Goal: Task Accomplishment & Management: Use online tool/utility

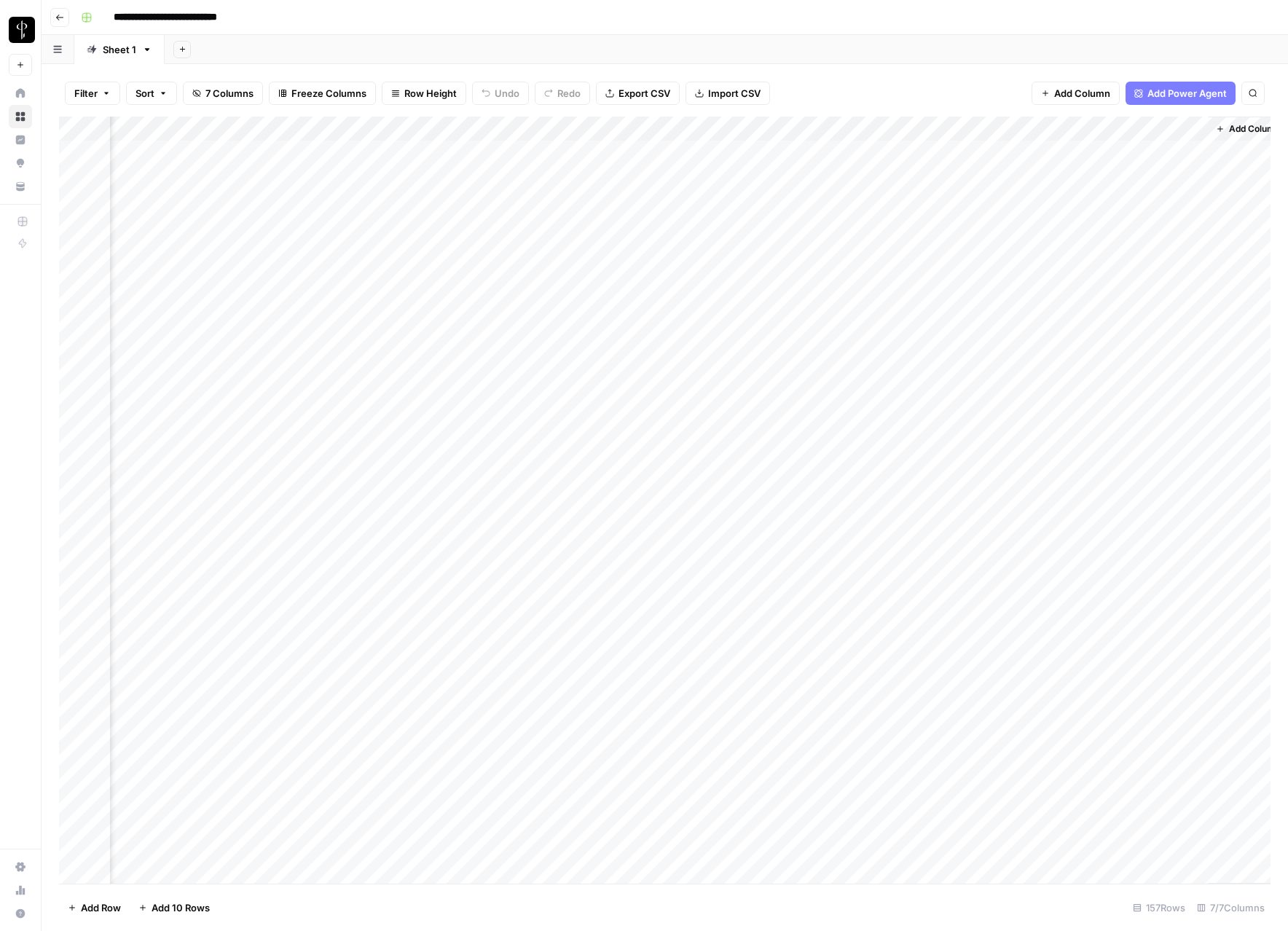
scroll to position [6, 561]
click at [589, 319] on div "Add Column" at bounding box center [665, 500] width 1212 height 767
click at [960, 344] on div "Add Column" at bounding box center [665, 500] width 1212 height 767
click at [720, 347] on div "Add Column" at bounding box center [665, 500] width 1212 height 767
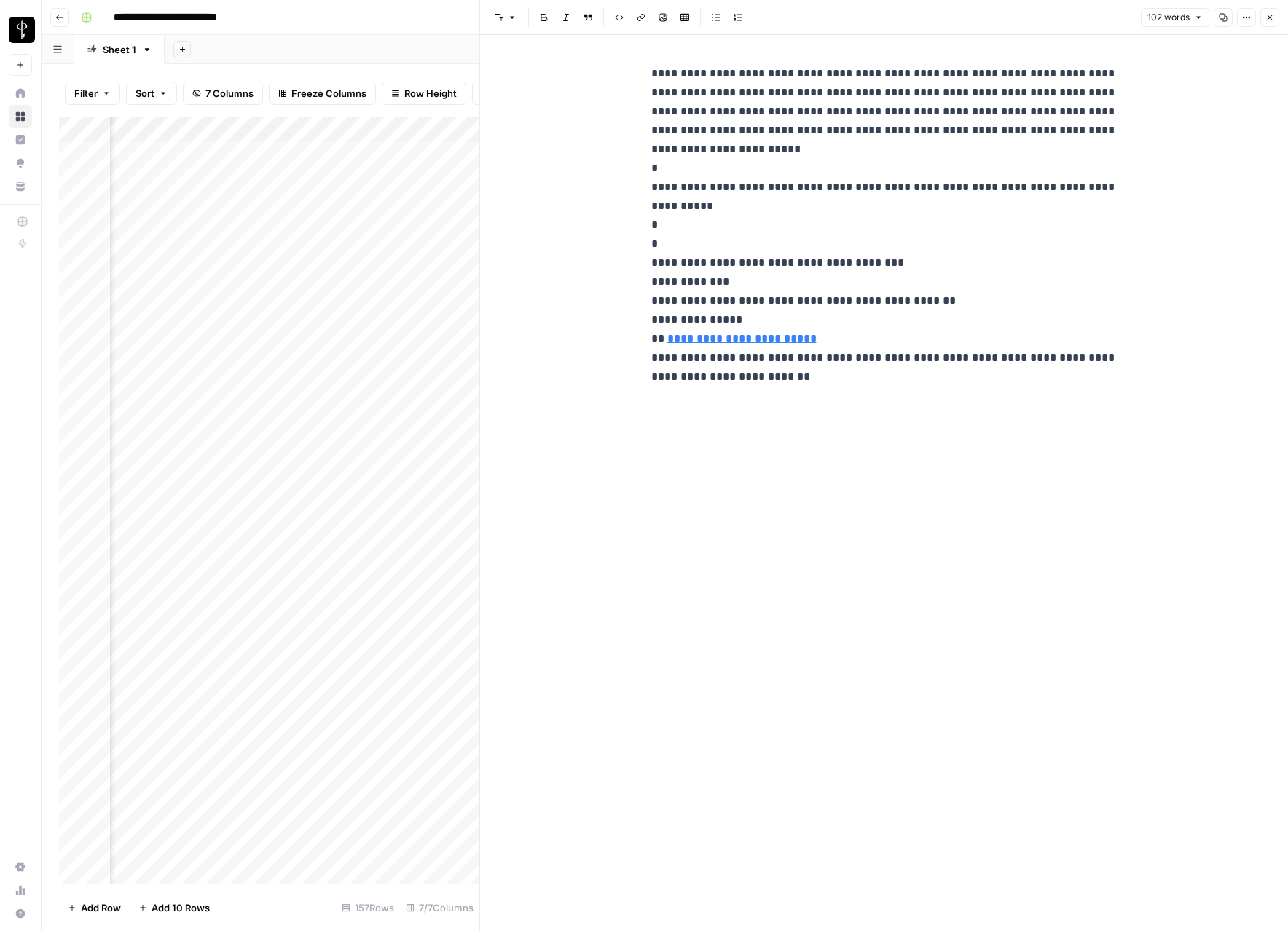
click at [1268, 17] on icon "button" at bounding box center [1269, 17] width 8 height 8
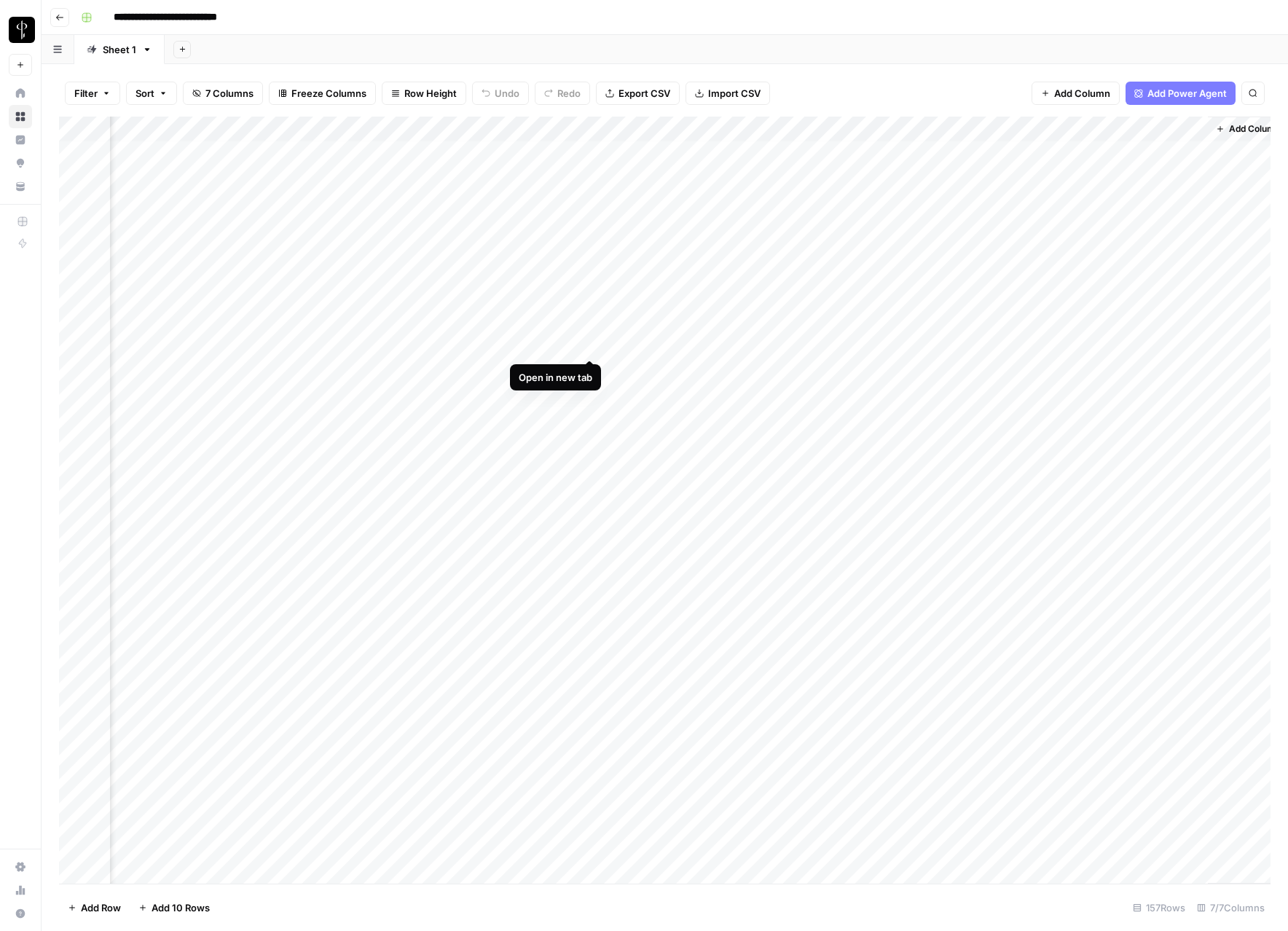
click at [587, 345] on div "Add Column" at bounding box center [665, 500] width 1212 height 767
click at [593, 371] on div "Add Column" at bounding box center [665, 500] width 1212 height 767
click at [342, 363] on div "Add Column" at bounding box center [665, 500] width 1212 height 767
click at [341, 369] on div "Add Column" at bounding box center [665, 500] width 1212 height 767
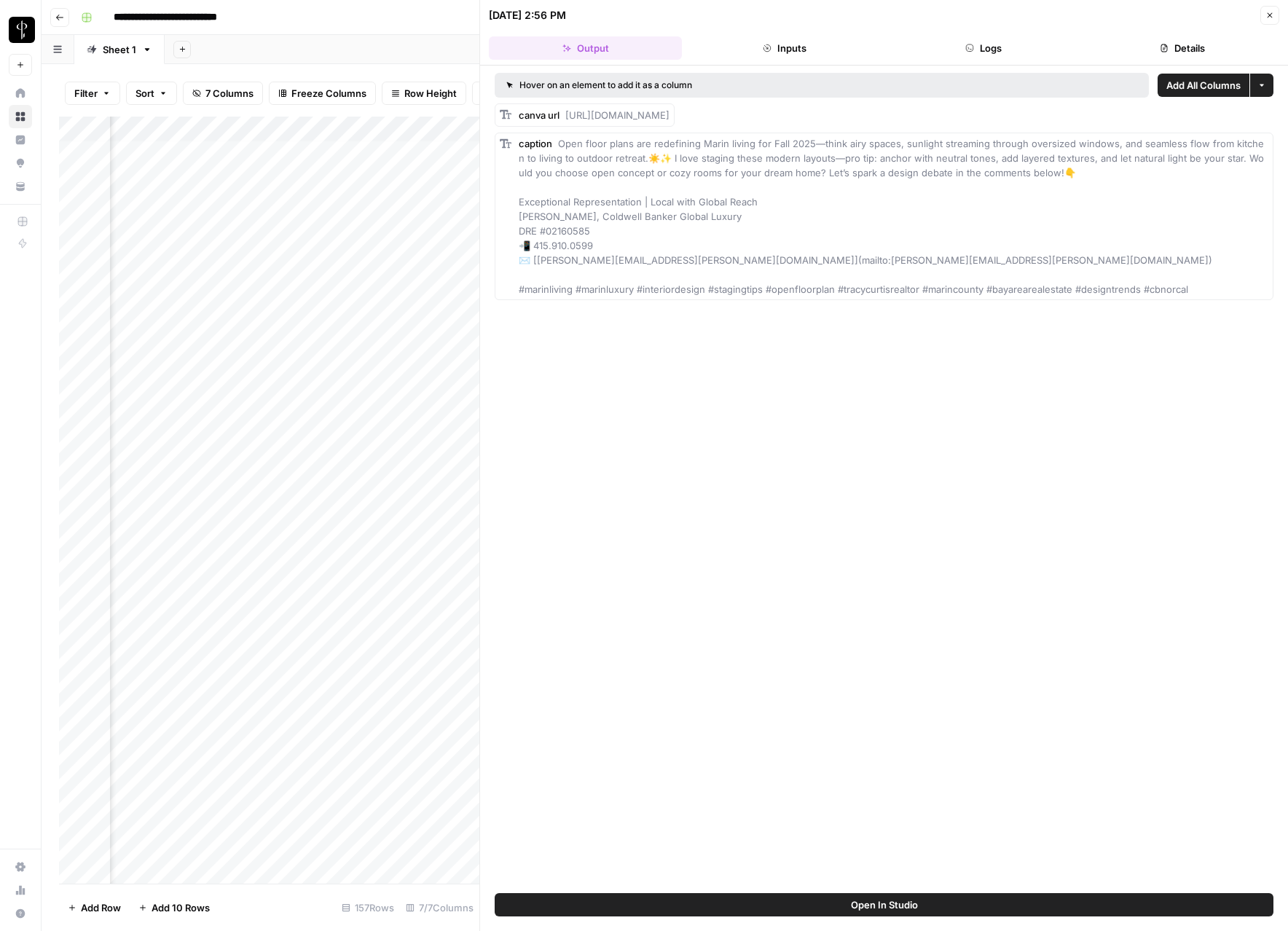
click at [781, 39] on button "Inputs" at bounding box center [784, 48] width 193 height 23
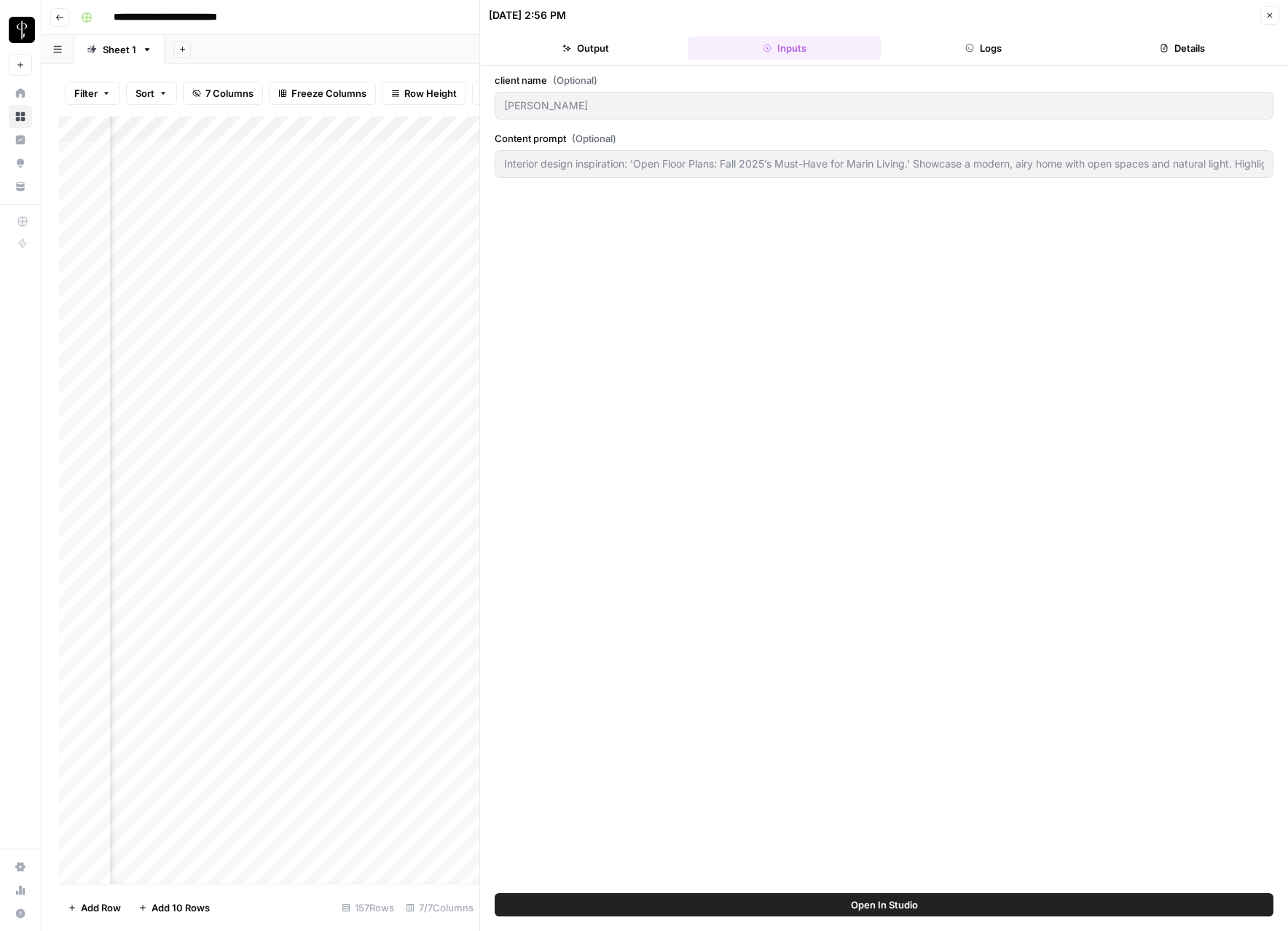
click at [1033, 55] on button "Logs" at bounding box center [984, 48] width 193 height 23
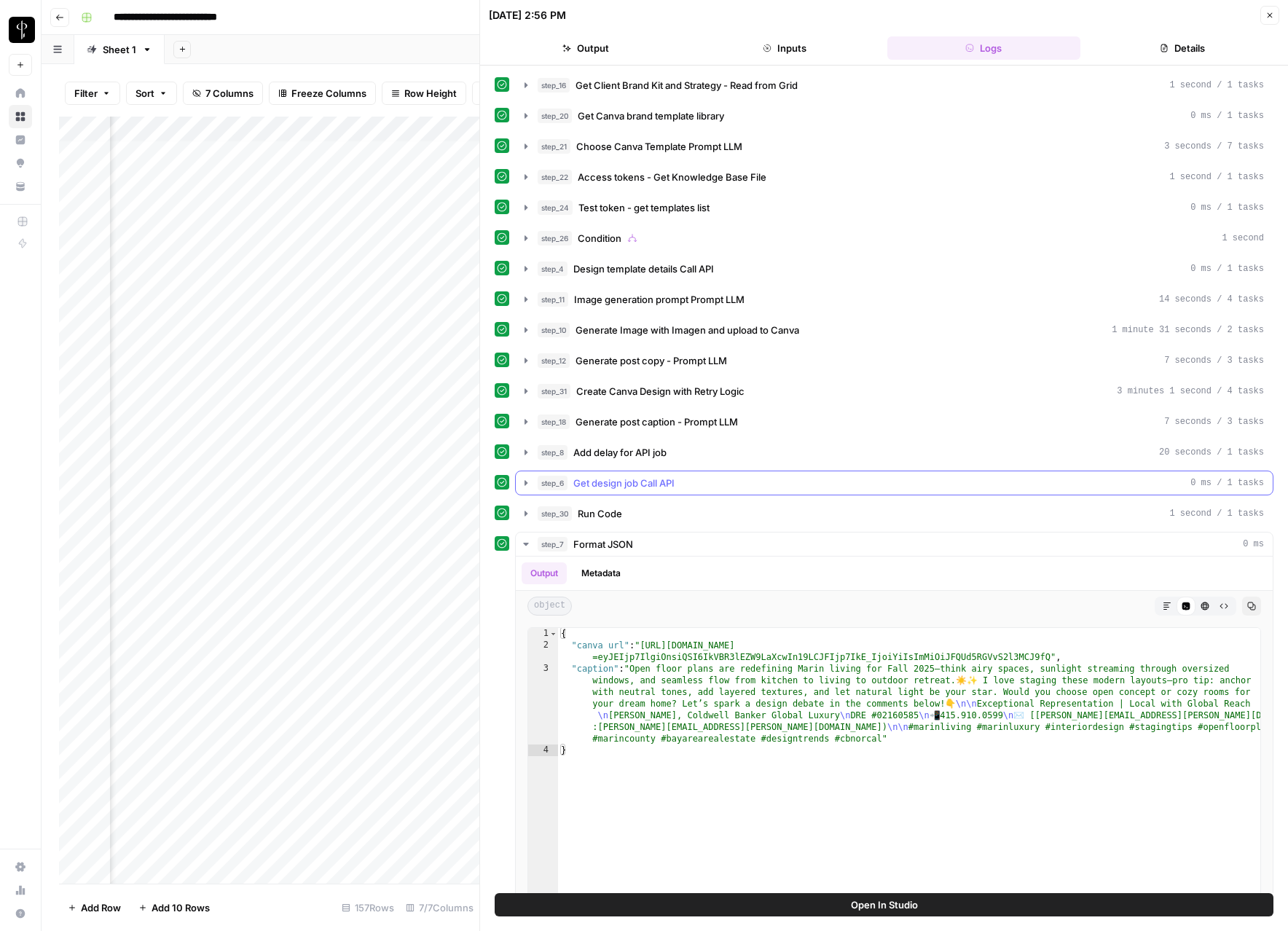
click at [636, 487] on span "Get design job Call API" at bounding box center [624, 483] width 101 height 15
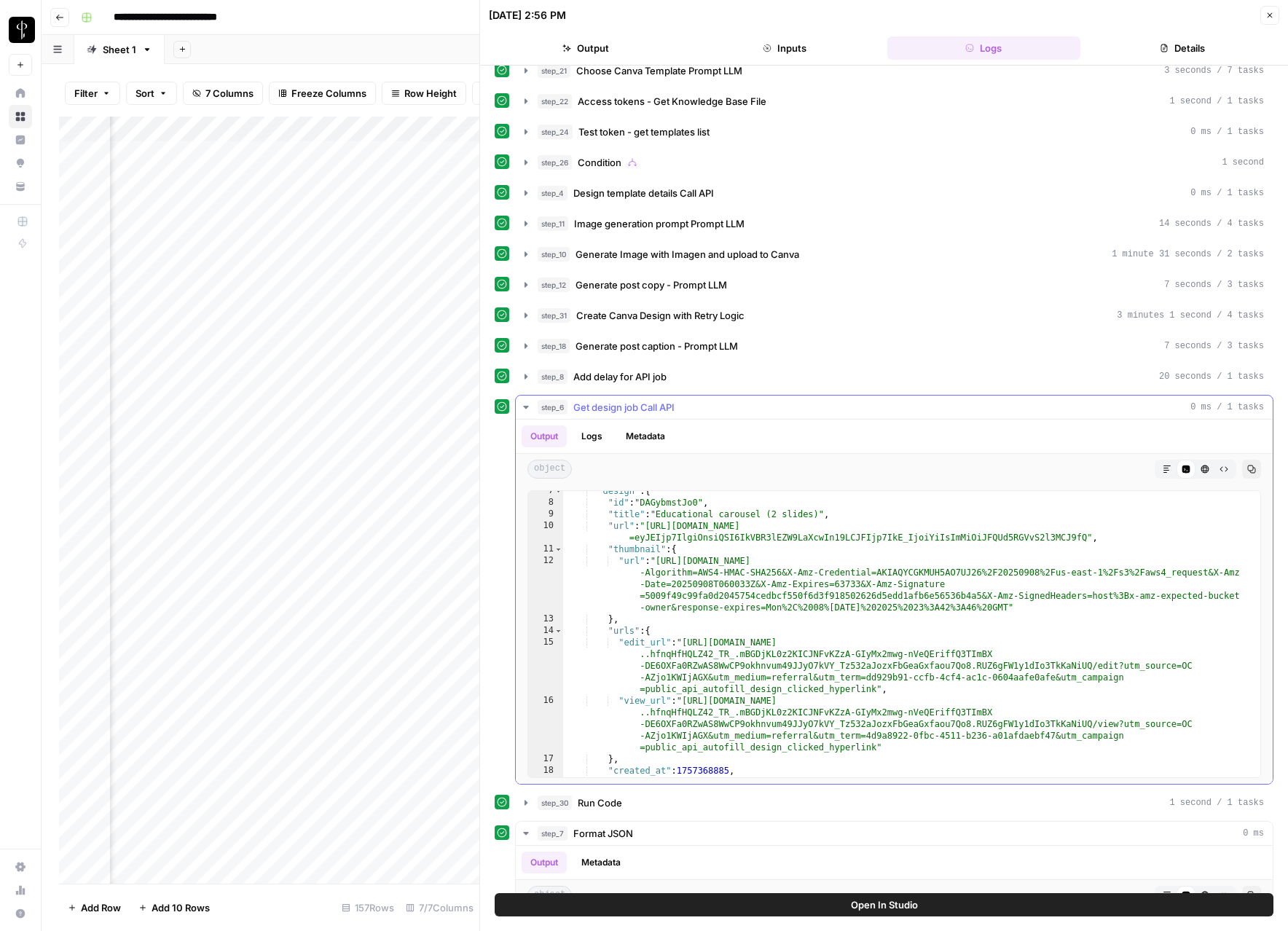
scroll to position [75, 0]
type textarea "**********"
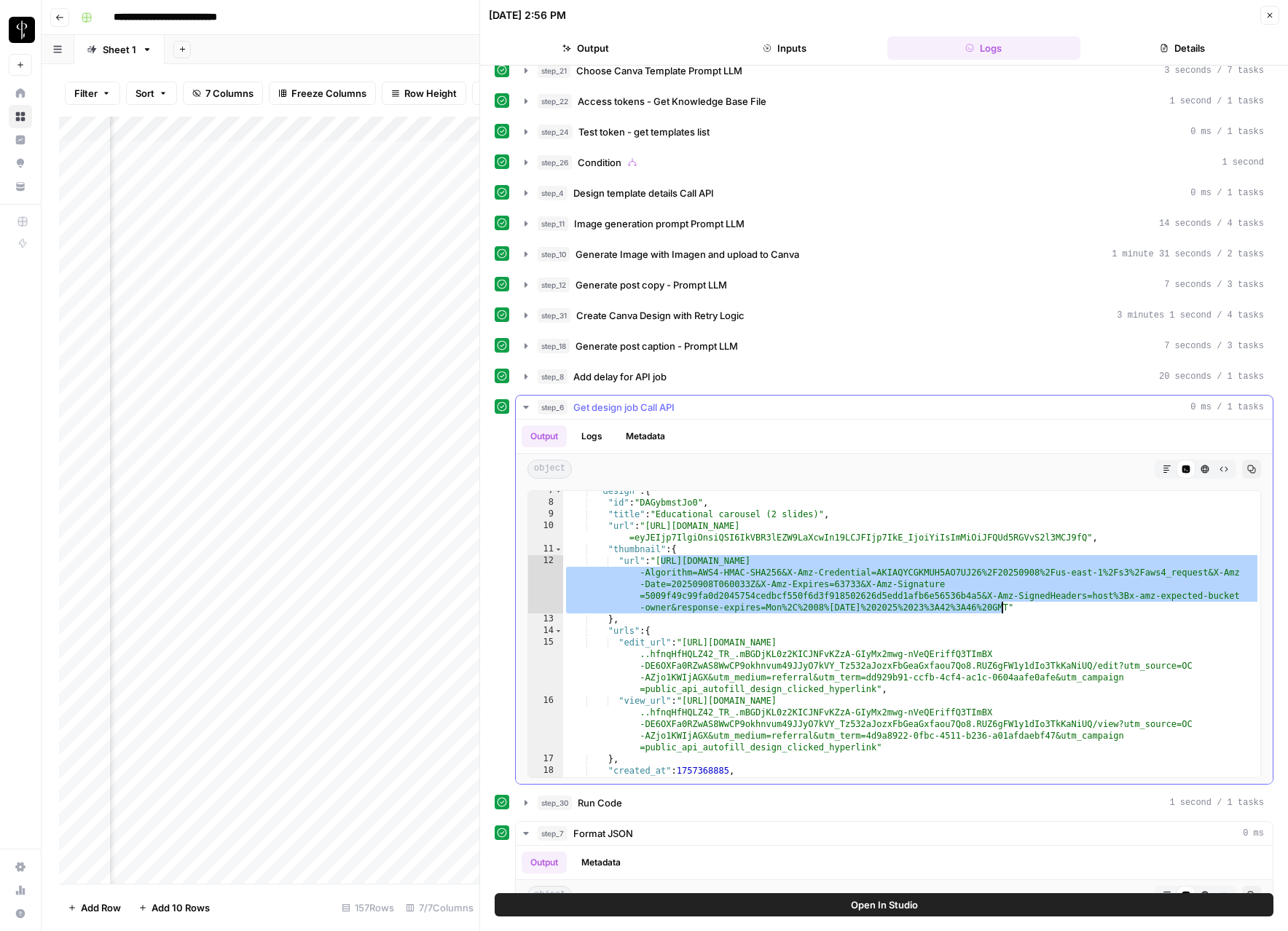
drag, startPoint x: 661, startPoint y: 561, endPoint x: 1000, endPoint y: 602, distance: 341.5
click at [1000, 602] on div ""design" : { "id" : "DAGybmstJo0" , "title" : "Educational carousel (2 slides)"…" at bounding box center [912, 640] width 697 height 310
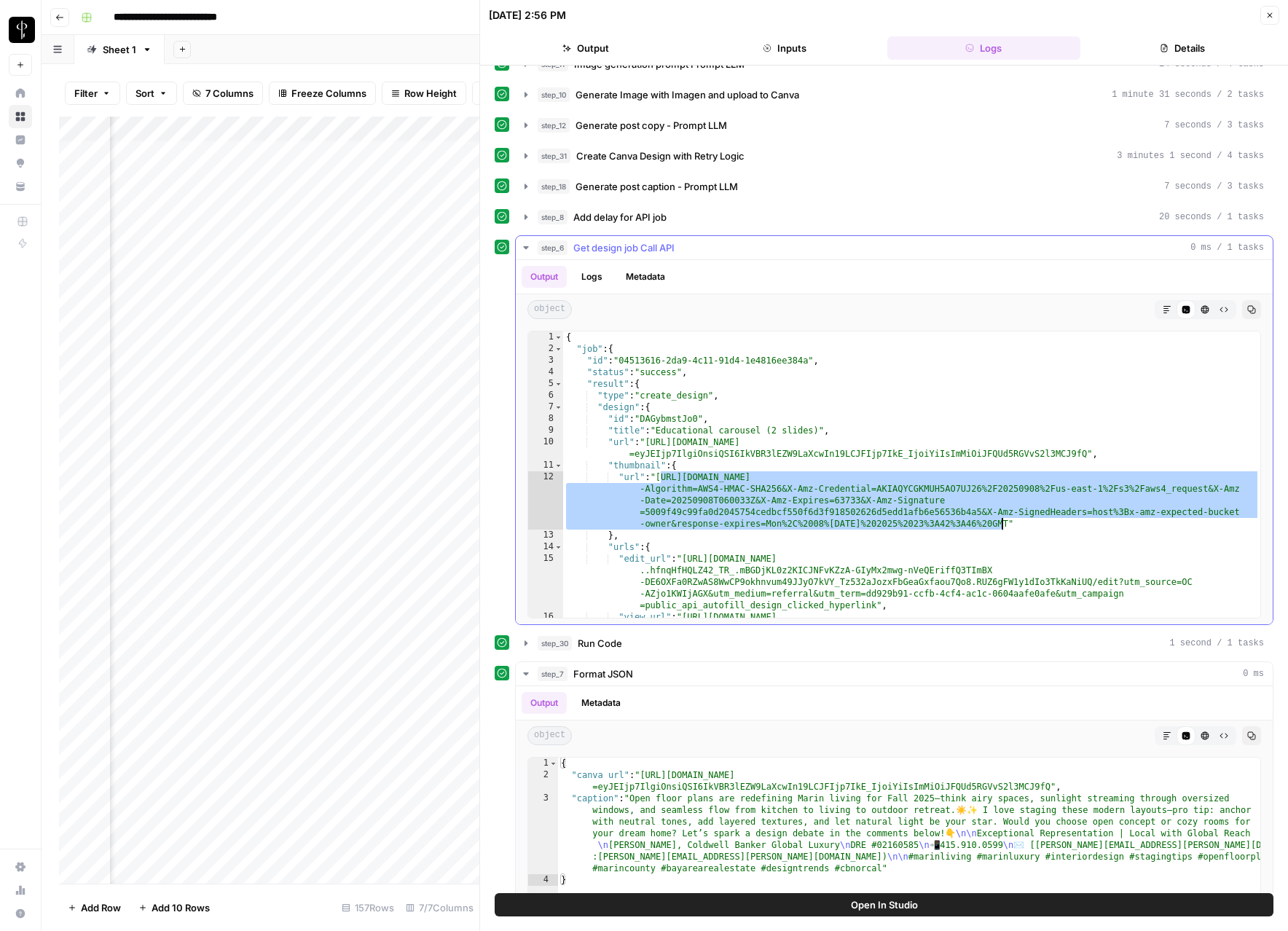
scroll to position [99, 0]
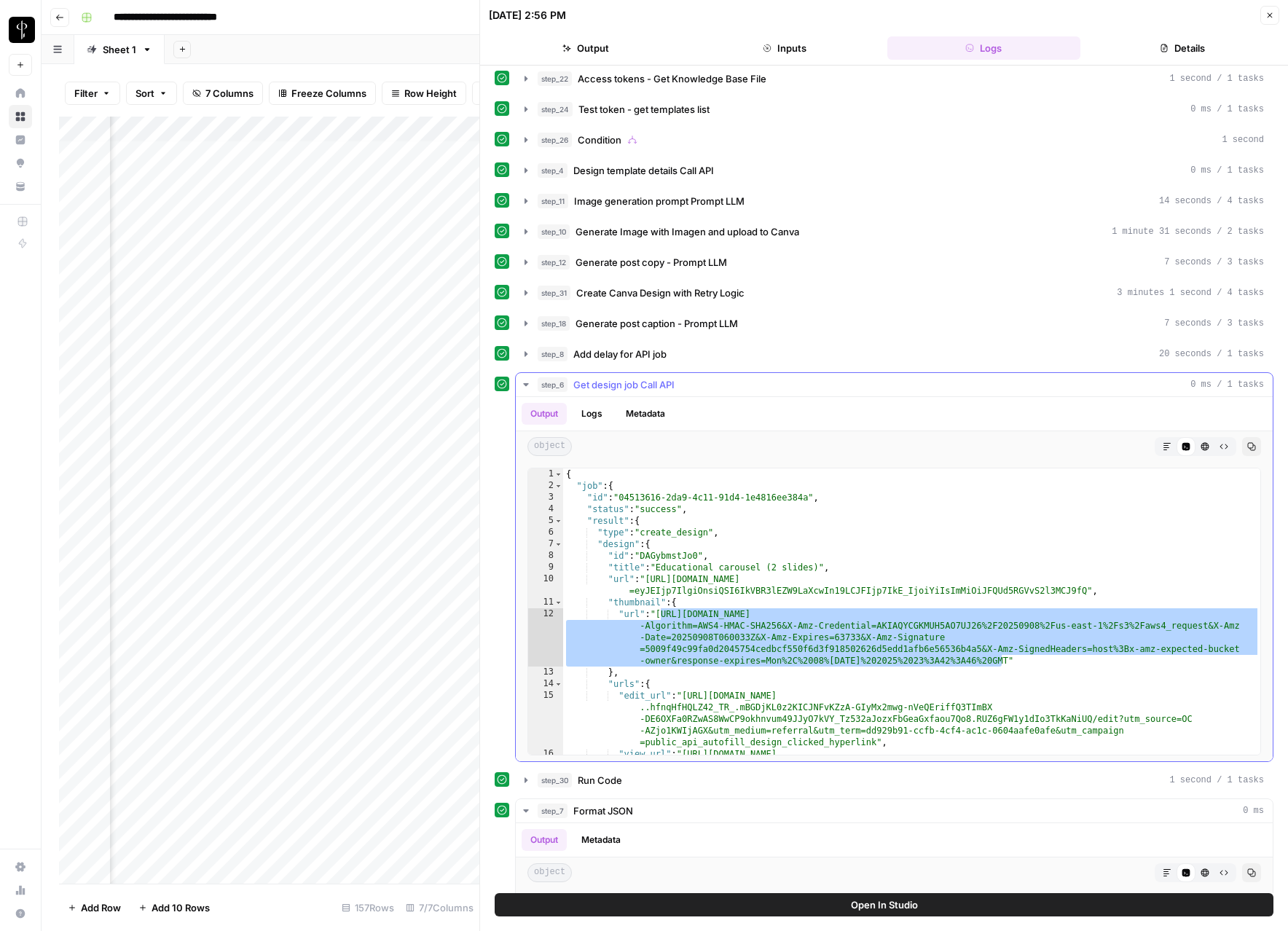
click at [640, 414] on button "Metadata" at bounding box center [646, 413] width 57 height 22
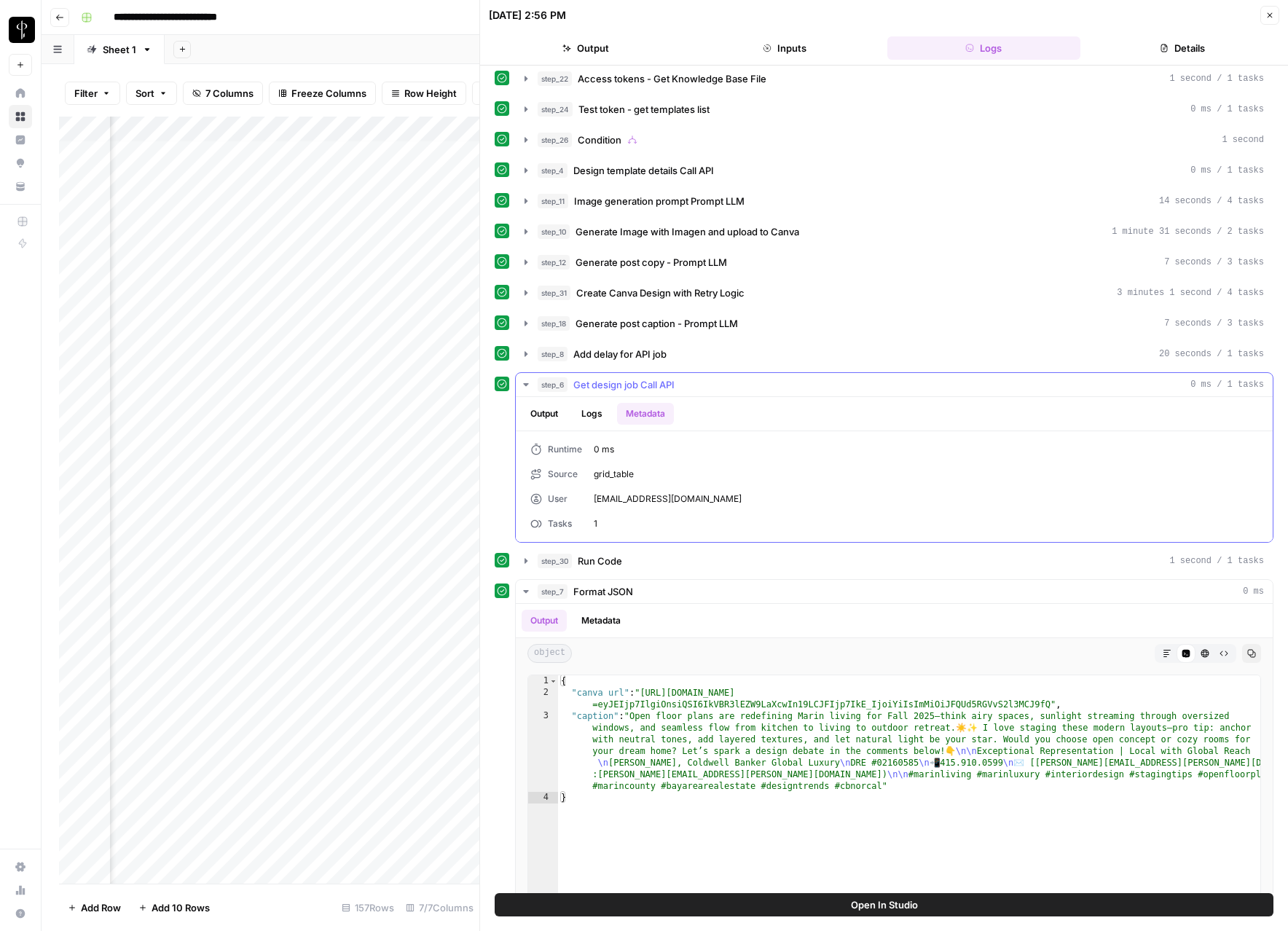
click at [595, 415] on button "Logs" at bounding box center [592, 413] width 39 height 22
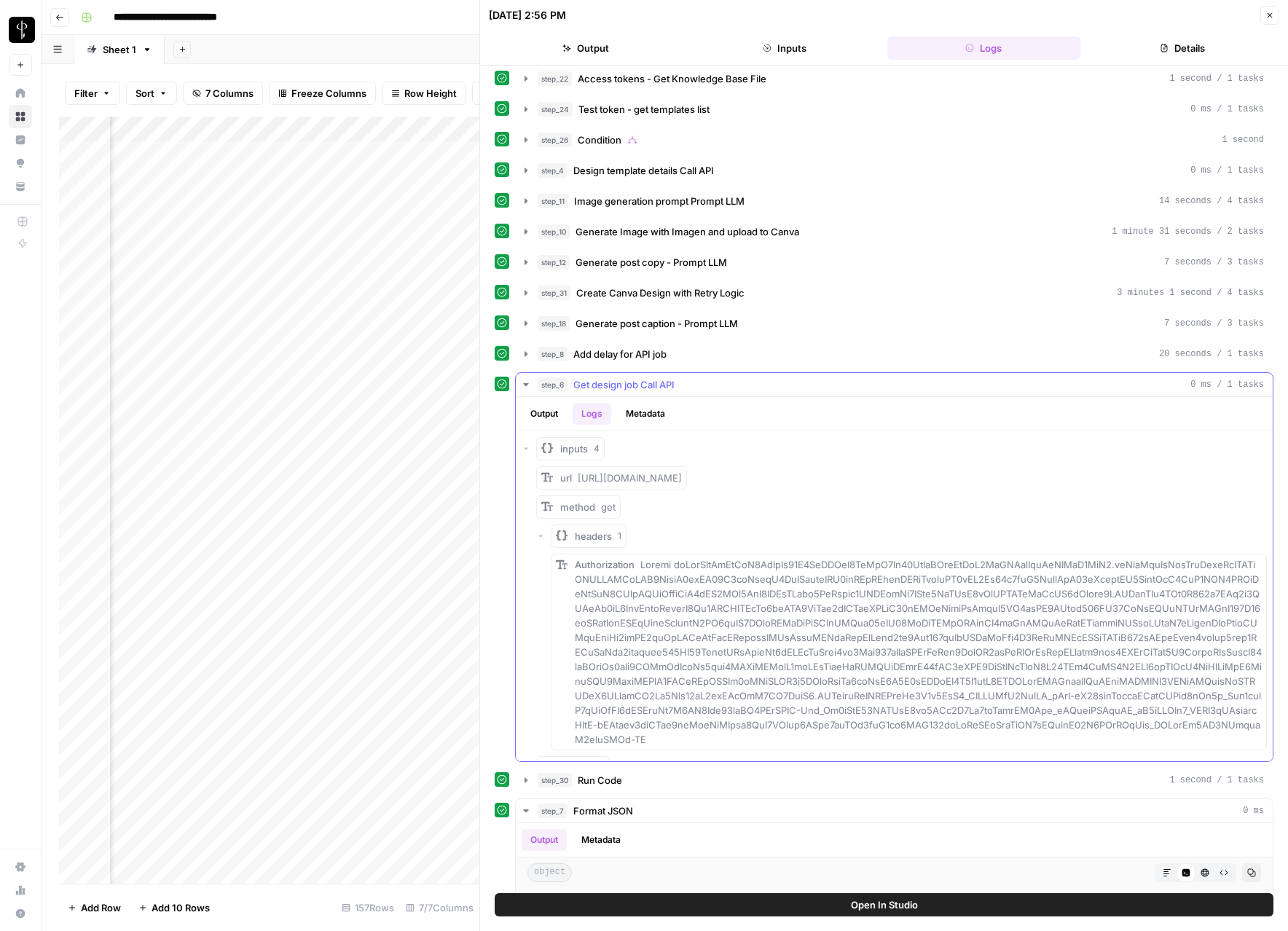
scroll to position [24, 0]
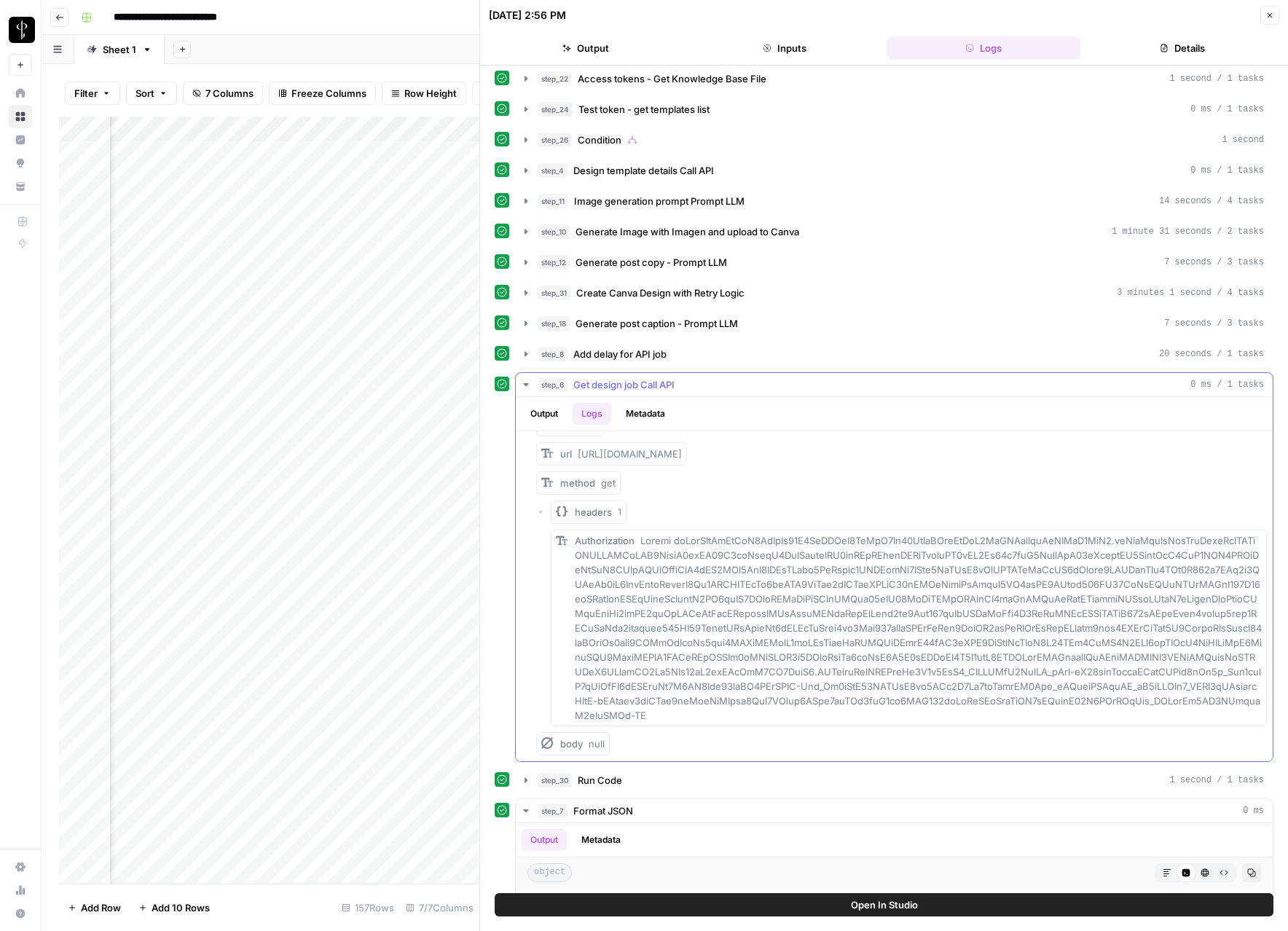
click at [549, 411] on button "Output" at bounding box center [544, 413] width 46 height 22
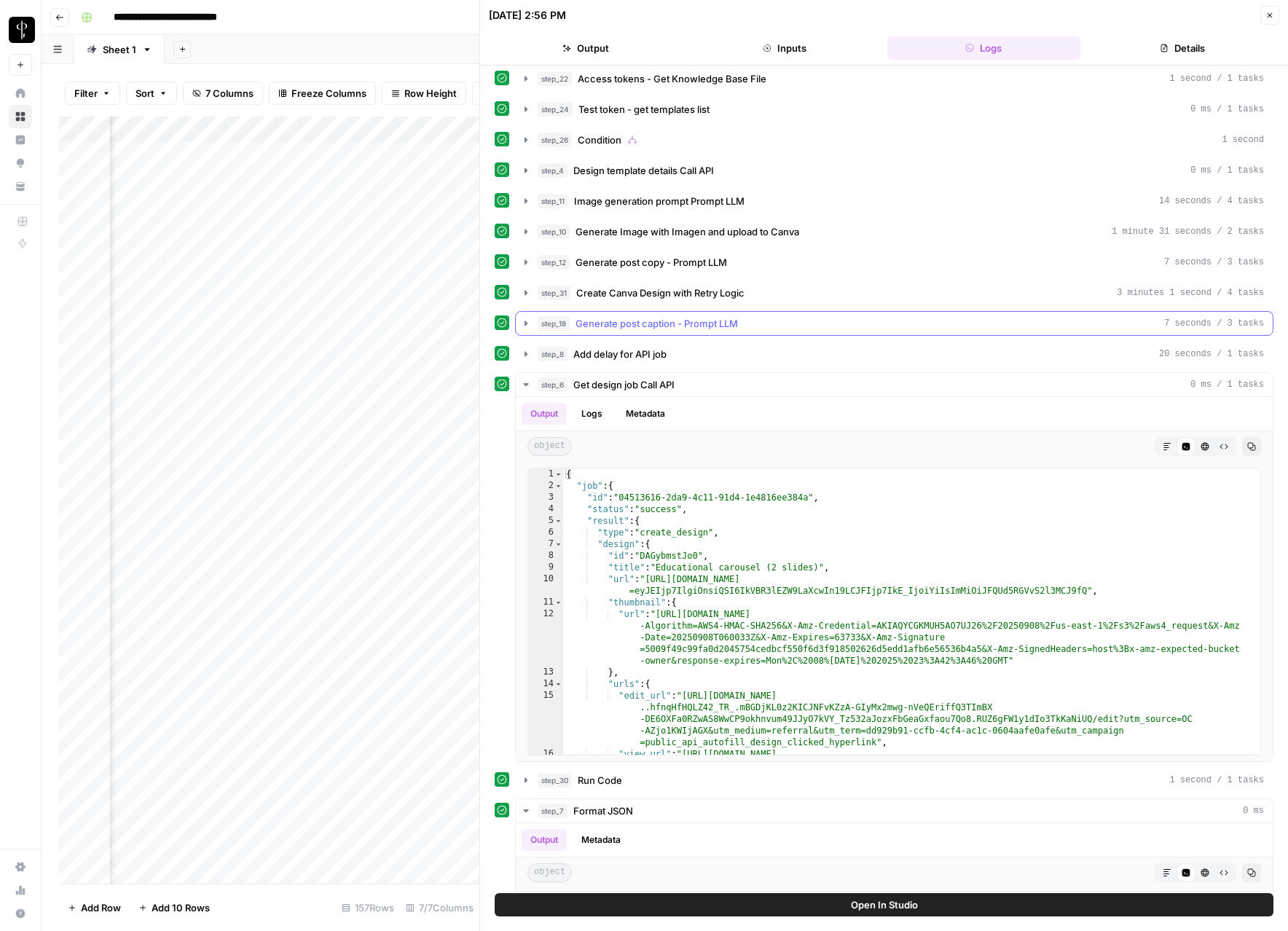
scroll to position [99, 0]
click at [1265, 15] on button "Close" at bounding box center [1269, 15] width 19 height 19
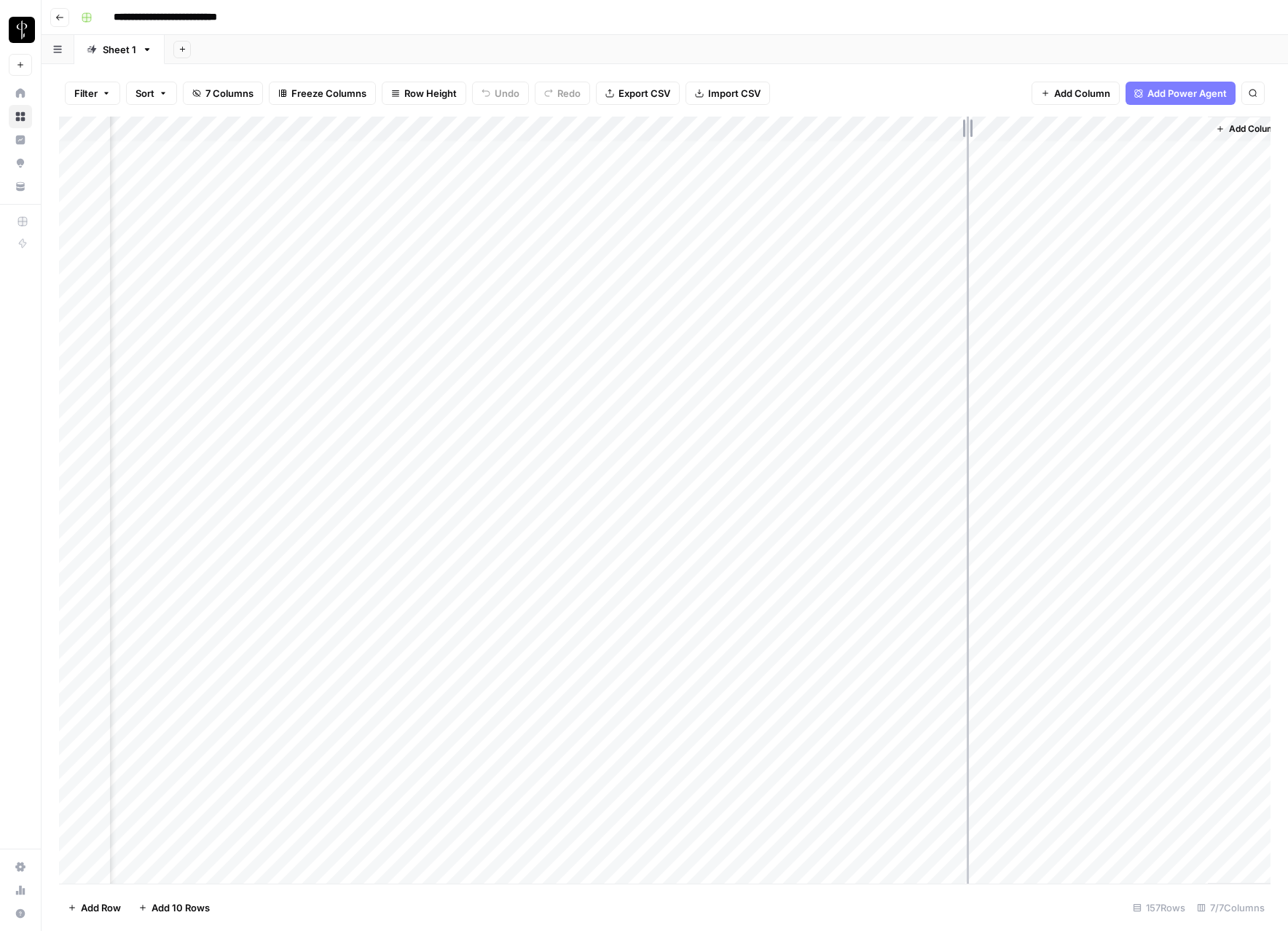
drag, startPoint x: 602, startPoint y: 127, endPoint x: 967, endPoint y: 143, distance: 365.4
click at [967, 143] on div "Add Column" at bounding box center [665, 500] width 1212 height 767
